Goal: Navigation & Orientation: Find specific page/section

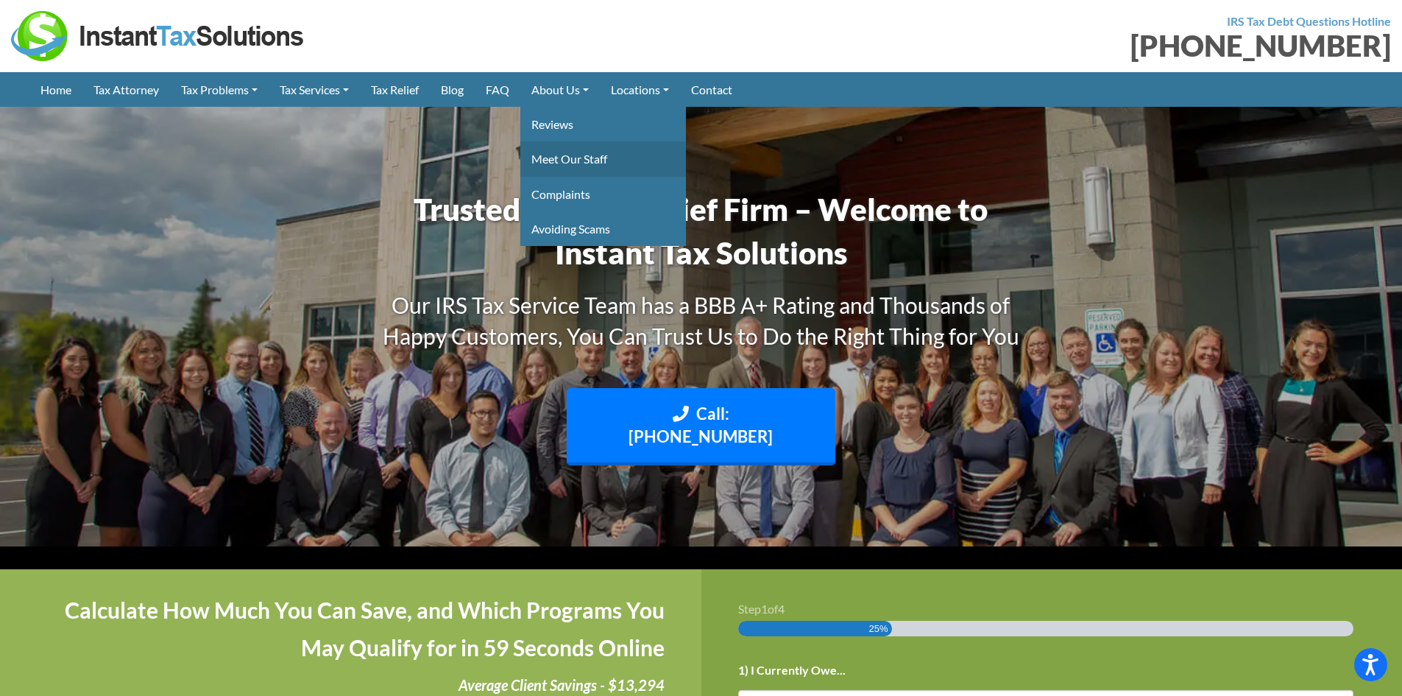
click at [570, 164] on link "Meet Our Staff" at bounding box center [603, 158] width 166 height 35
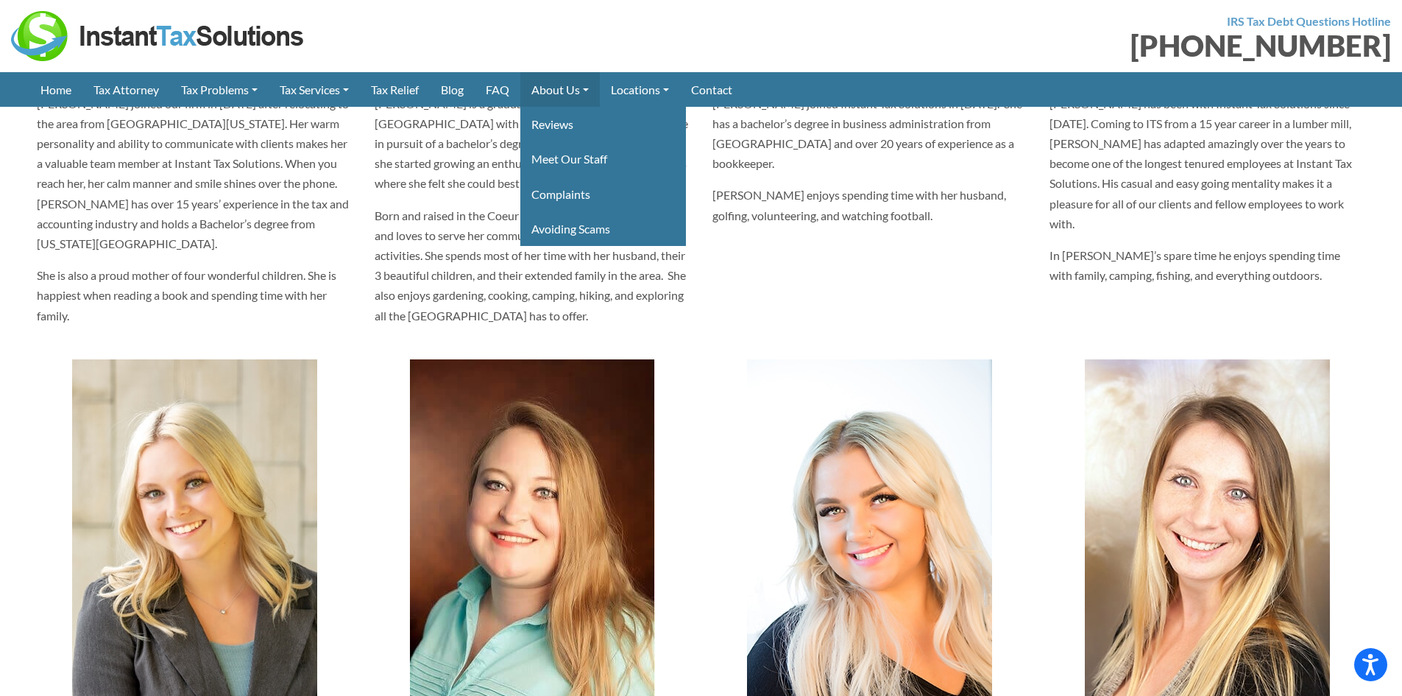
scroll to position [3680, 0]
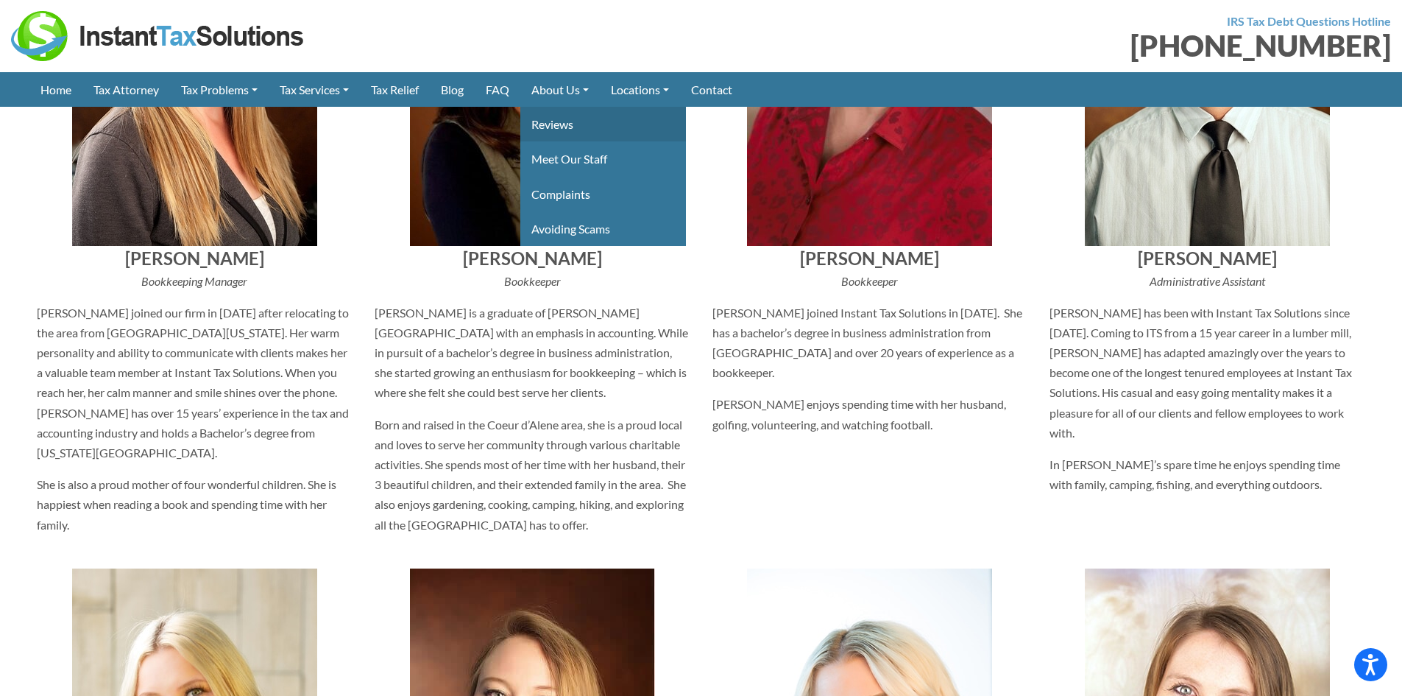
click at [570, 114] on link "Reviews" at bounding box center [603, 124] width 166 height 35
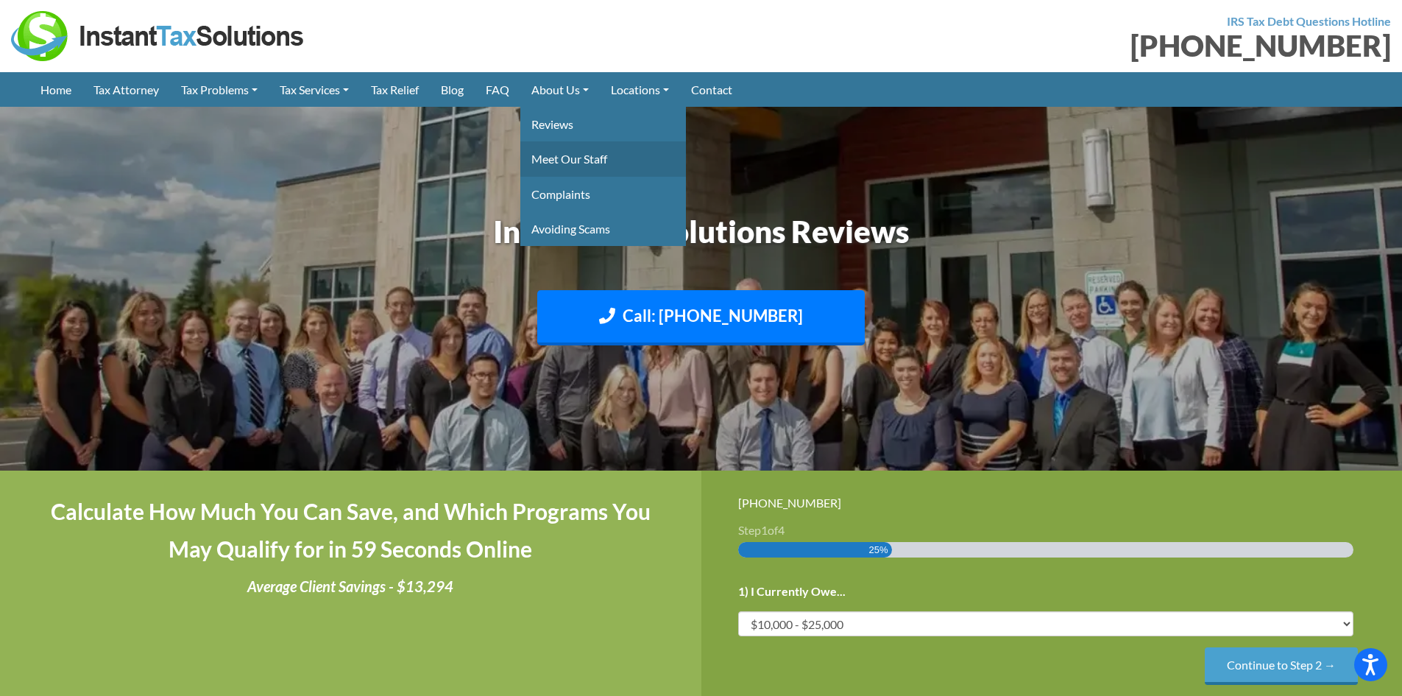
click at [562, 155] on link "Meet Our Staff" at bounding box center [603, 158] width 166 height 35
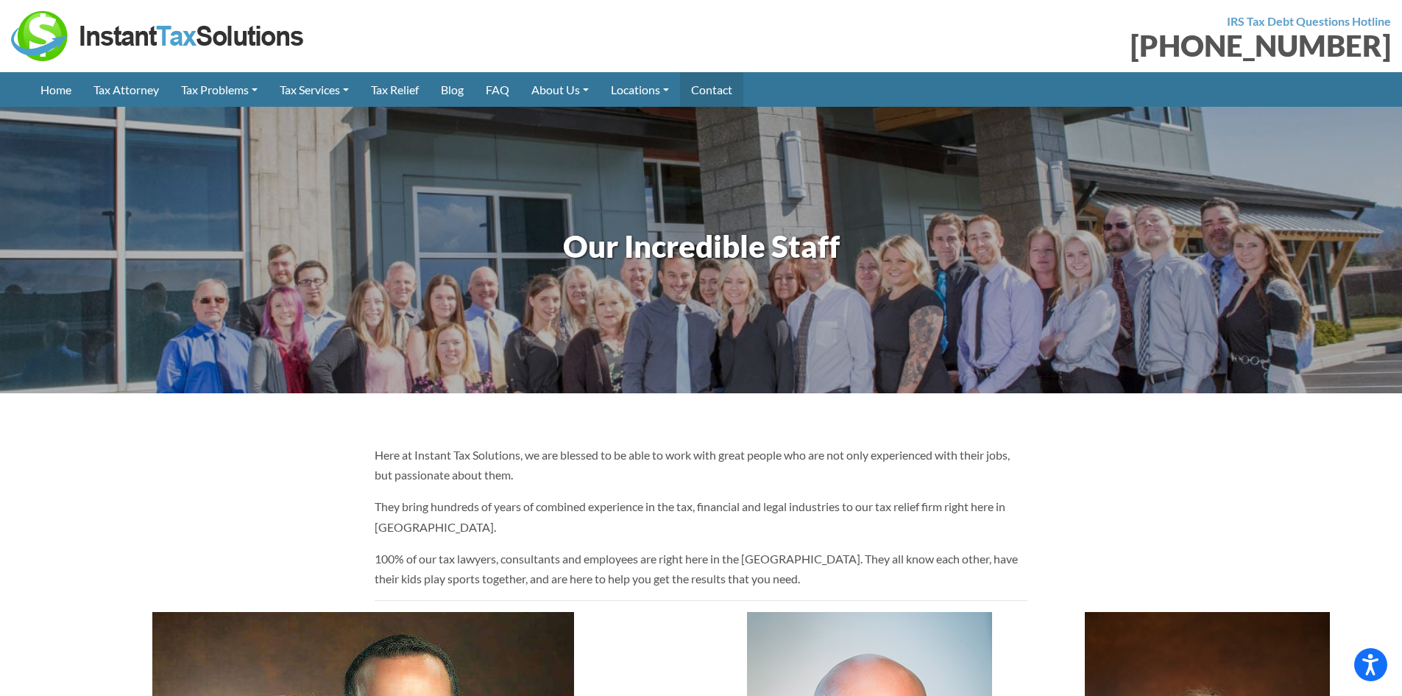
click at [718, 90] on link "Contact" at bounding box center [711, 89] width 63 height 35
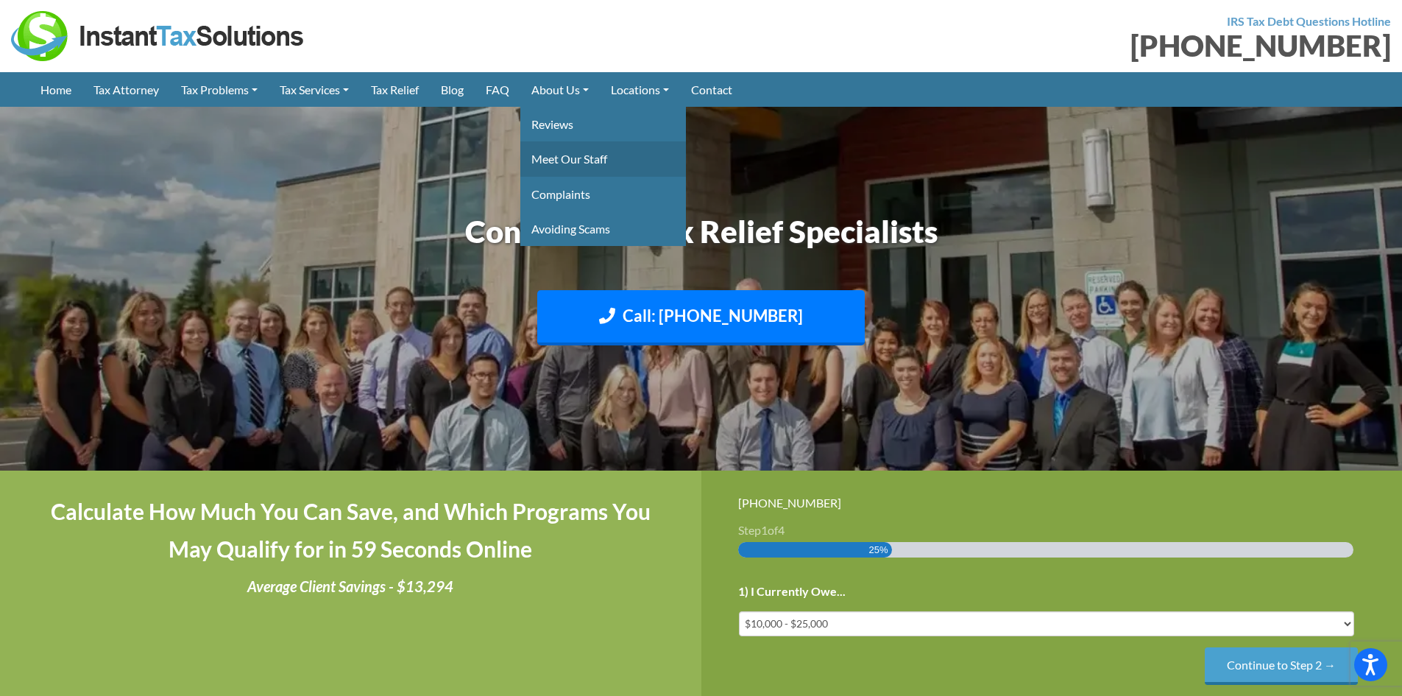
click at [570, 154] on link "Meet Our Staff" at bounding box center [603, 158] width 166 height 35
